Goal: Information Seeking & Learning: Learn about a topic

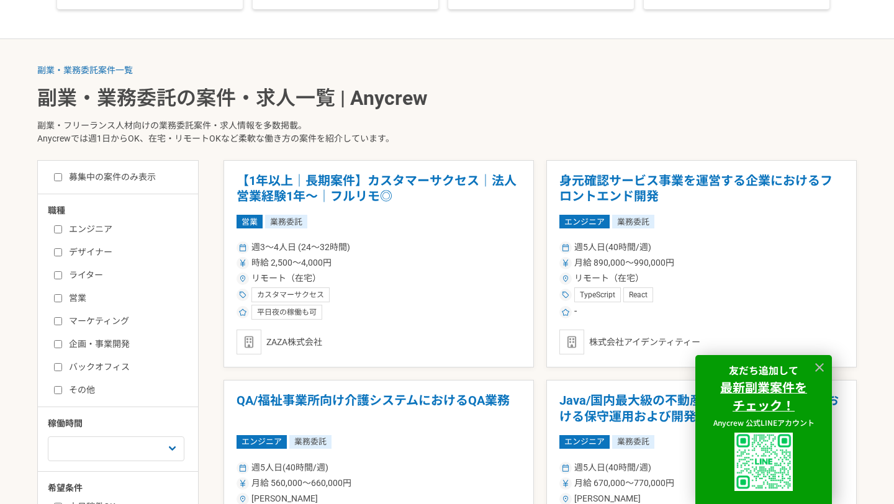
scroll to position [212, 0]
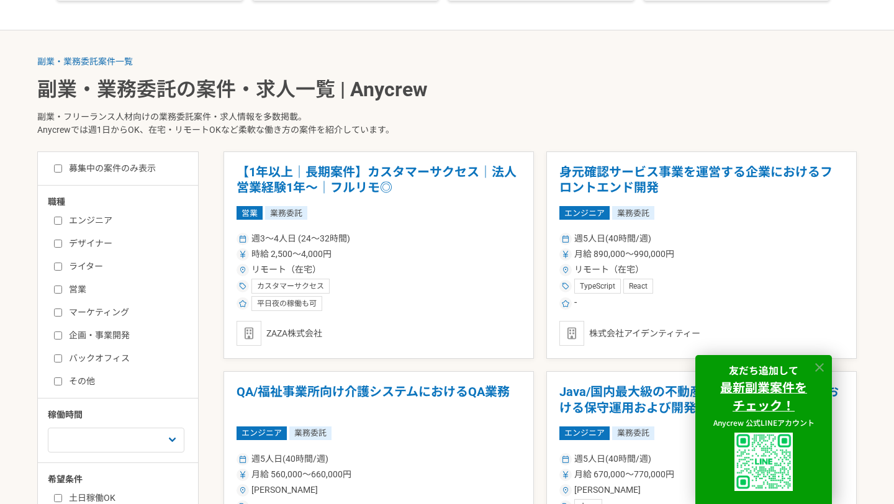
click at [821, 368] on icon at bounding box center [819, 367] width 9 height 9
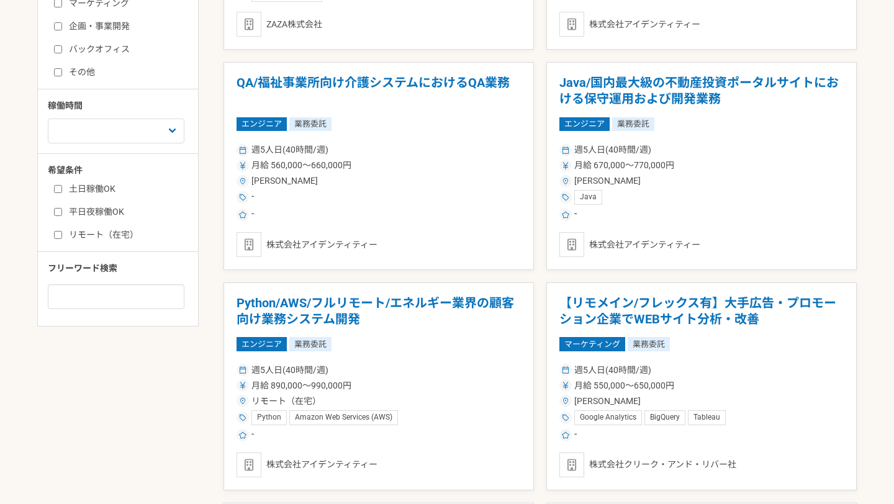
scroll to position [524, 0]
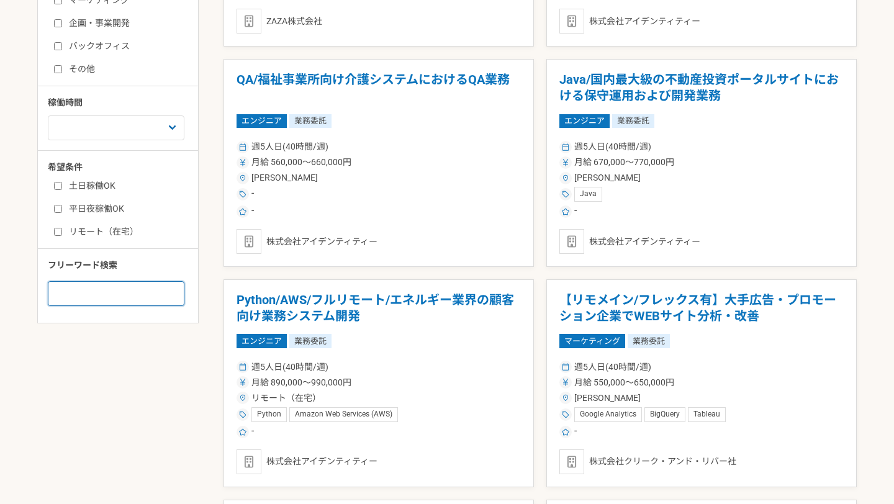
click at [112, 304] on input at bounding box center [116, 293] width 137 height 25
type input "み"
type input "k"
type input "未経験"
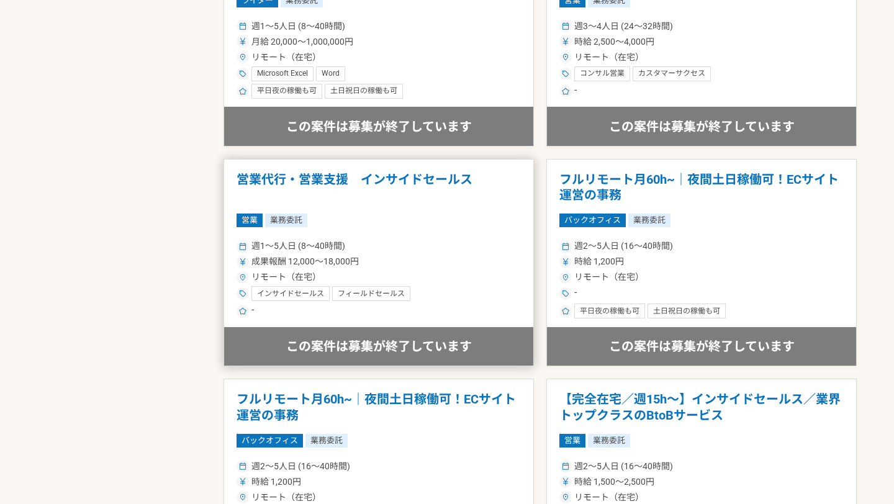
scroll to position [1976, 0]
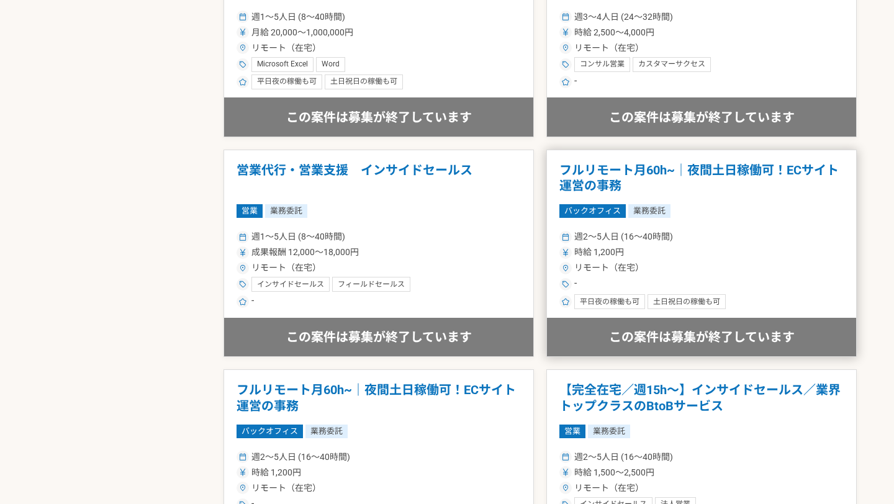
click at [598, 170] on h1 "フルリモート月60h~｜夜間土日稼働可！ECサイト運営の事務" at bounding box center [702, 179] width 284 height 32
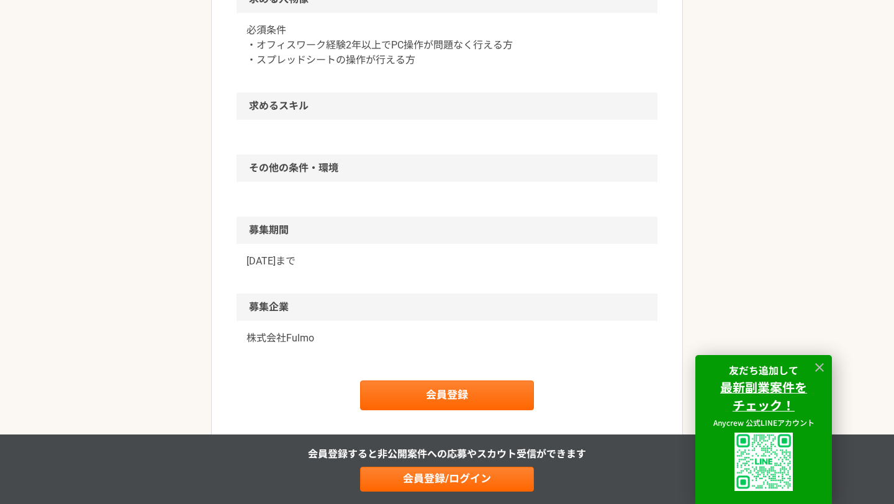
scroll to position [824, 0]
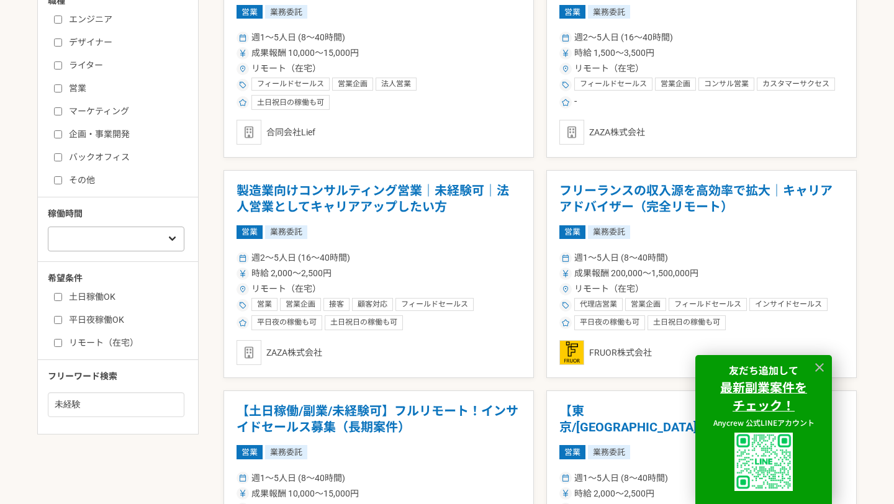
scroll to position [430, 0]
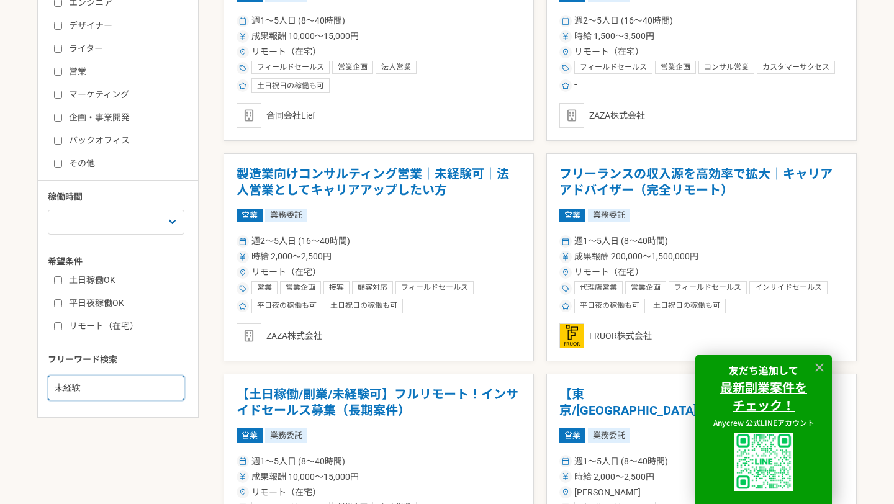
click at [116, 390] on input "未経験" at bounding box center [116, 388] width 137 height 25
type input "未"
type input "コーディング"
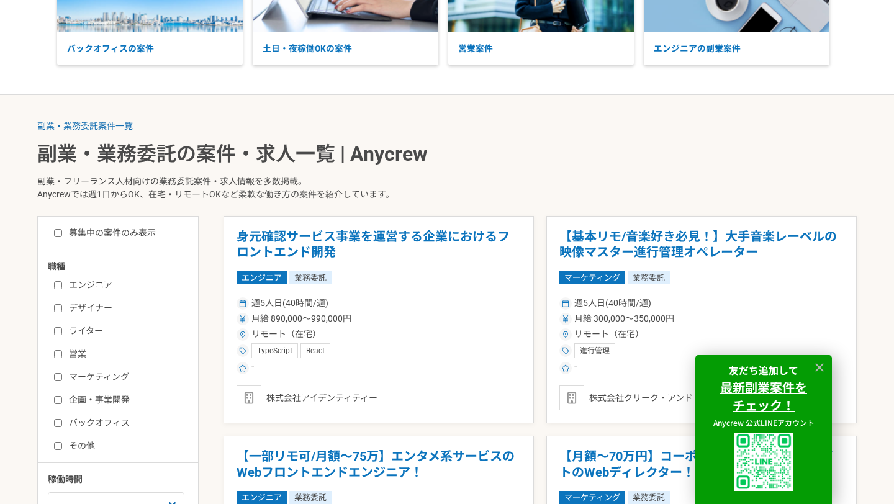
scroll to position [160, 0]
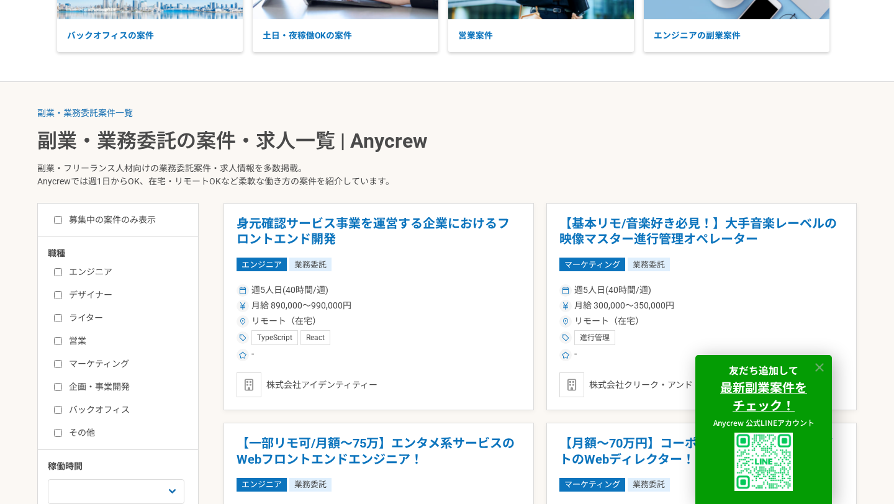
click at [823, 366] on icon at bounding box center [820, 368] width 14 height 14
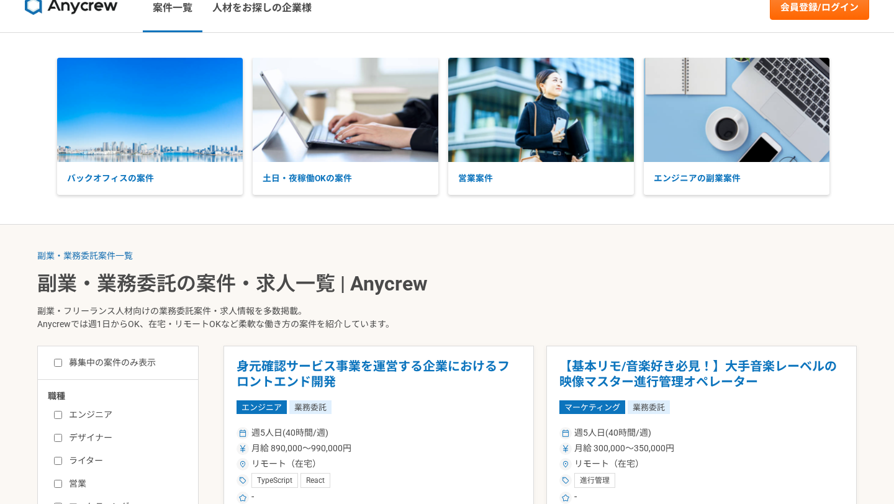
scroll to position [430, 0]
